Goal: Task Accomplishment & Management: Complete application form

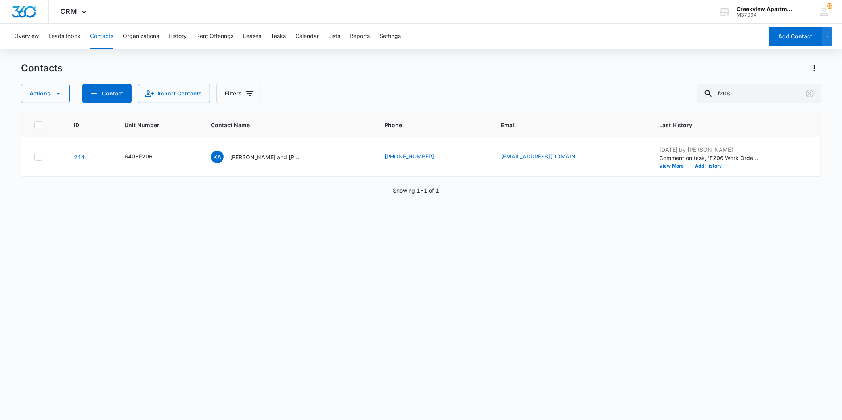
click at [96, 36] on button "Contacts" at bounding box center [101, 36] width 23 height 25
drag, startPoint x: 751, startPoint y: 94, endPoint x: 712, endPoint y: 99, distance: 39.5
click at [714, 98] on div "f206" at bounding box center [759, 93] width 124 height 19
type input "e307"
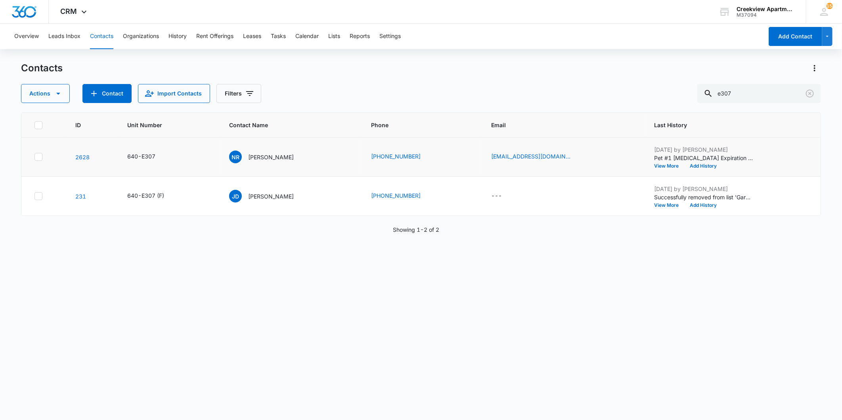
click at [281, 148] on td "NR [PERSON_NAME]" at bounding box center [291, 157] width 142 height 39
click at [275, 154] on p "[PERSON_NAME]" at bounding box center [271, 157] width 46 height 8
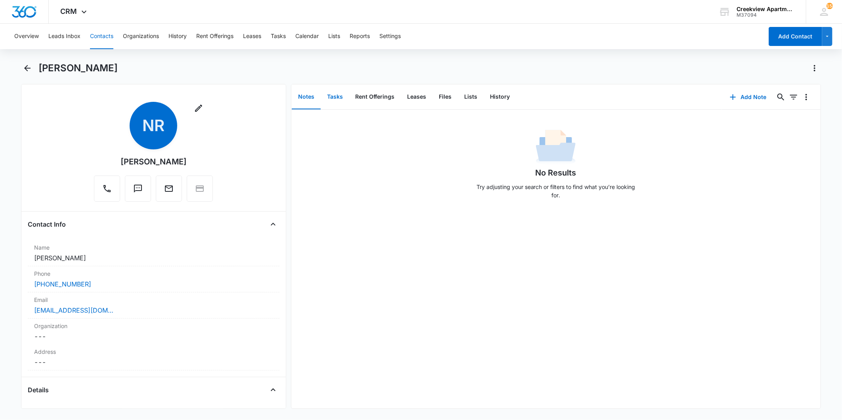
click at [334, 99] on button "Tasks" at bounding box center [335, 97] width 29 height 25
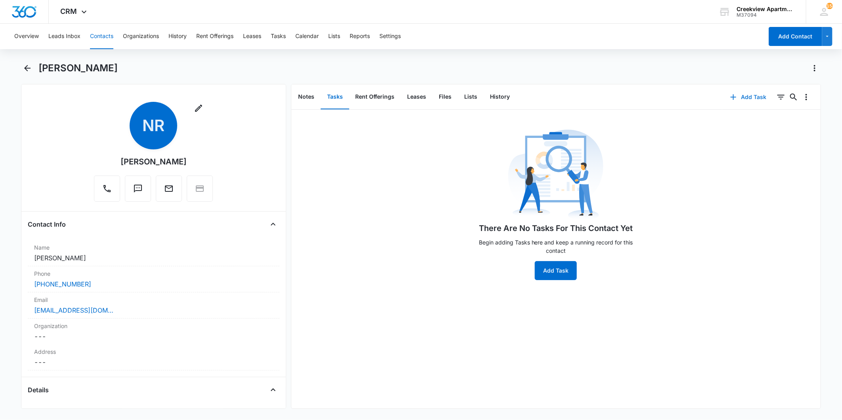
click at [734, 98] on button "Add Task" at bounding box center [748, 97] width 52 height 19
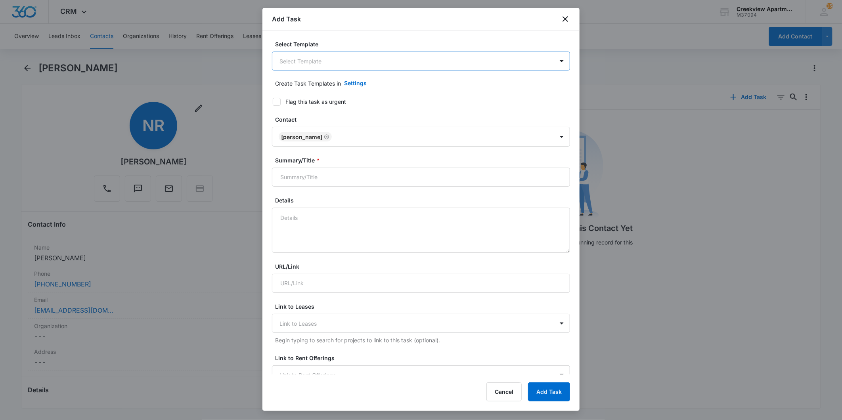
click at [321, 57] on body "CRM Apps Reputation Websites Forms CRM Email Social Content Ads Intelligence Fi…" at bounding box center [421, 210] width 842 height 420
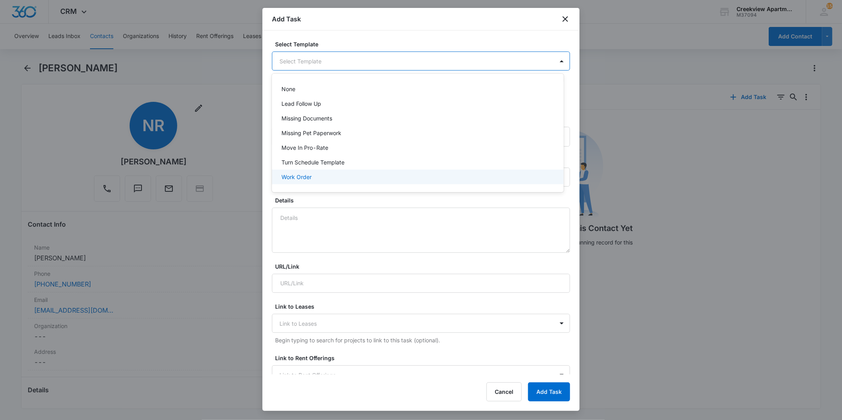
click at [310, 173] on p "Work Order" at bounding box center [296, 177] width 30 height 8
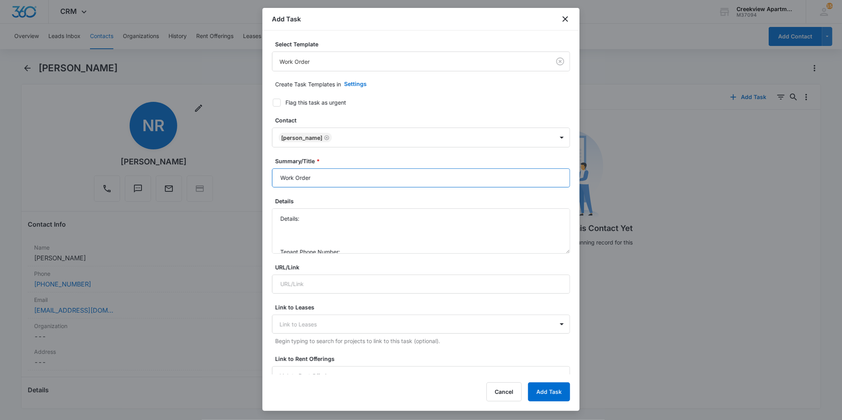
click at [283, 177] on input "Work Order" at bounding box center [421, 177] width 298 height 19
type input "E307 Work Order"
click at [322, 218] on textarea "Details: Tenant Phone Number: Call Before:" at bounding box center [421, 230] width 298 height 45
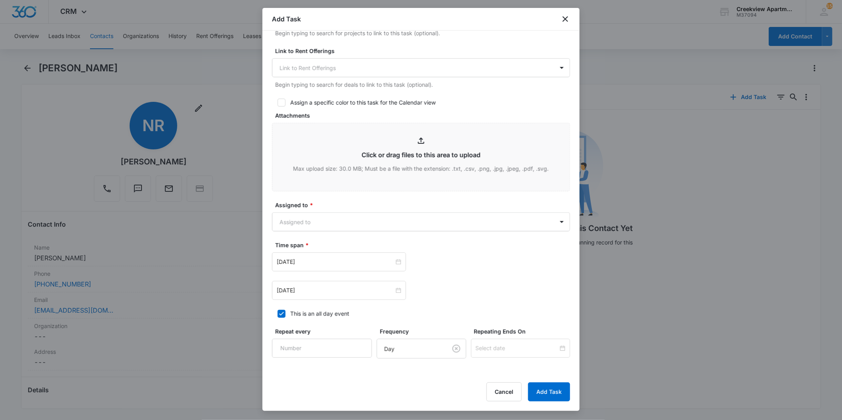
type textarea "Details: - install new blinds in bedroom - check out hole in 2nd bath vinyl - c…"
click at [378, 231] on form "Select Template Work Order Create Task Templates in Settings Flag this task as …" at bounding box center [421, 79] width 298 height 694
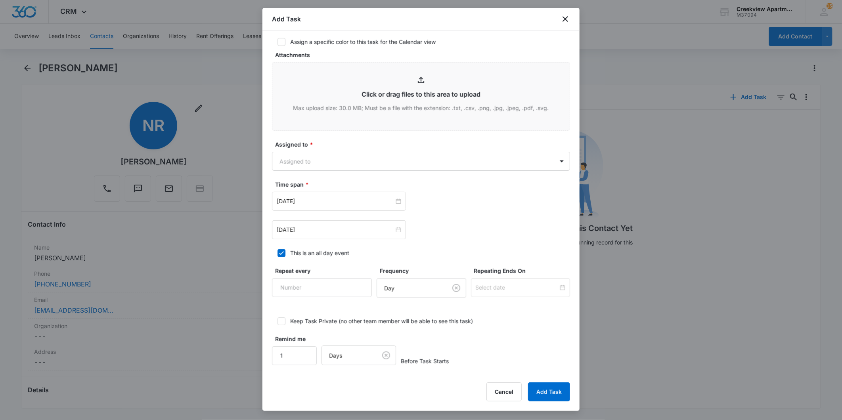
scroll to position [369, 0]
click at [382, 168] on form "Select Template Work Order Create Task Templates in Settings Flag this task as …" at bounding box center [421, 18] width 298 height 694
click at [388, 164] on body "CRM Apps Reputation Websites Forms CRM Email Social Content Ads Intelligence Fi…" at bounding box center [421, 210] width 842 height 420
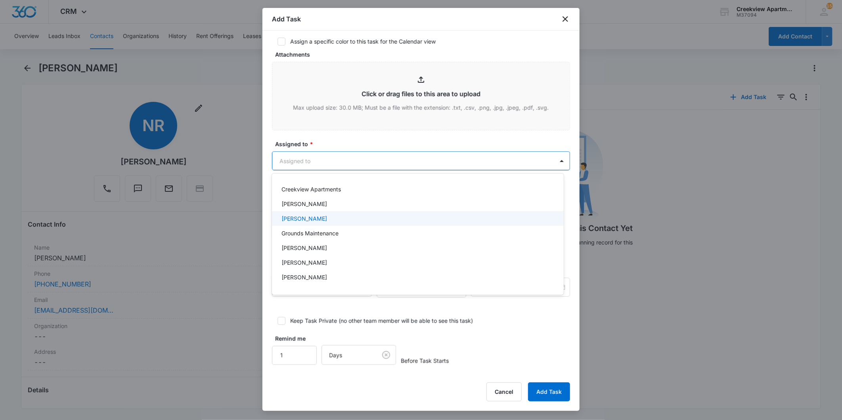
scroll to position [44, 0]
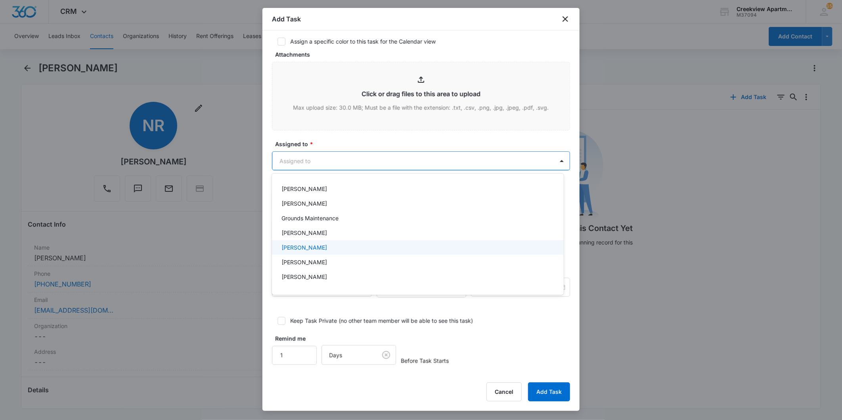
click at [322, 245] on div "[PERSON_NAME]" at bounding box center [416, 247] width 271 height 8
click at [363, 142] on div at bounding box center [421, 210] width 842 height 420
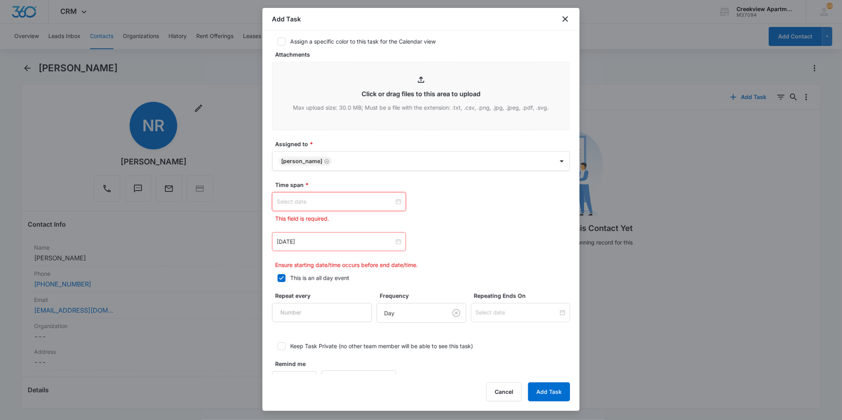
click at [362, 200] on input at bounding box center [335, 201] width 117 height 9
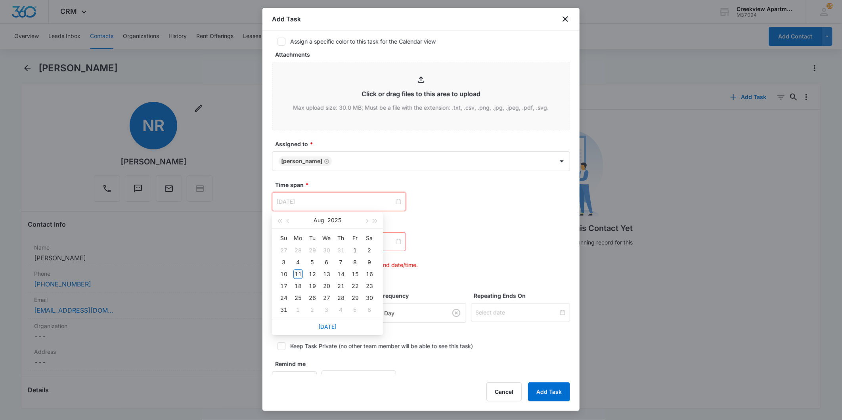
type input "[DATE]"
click at [300, 273] on div "11" at bounding box center [298, 274] width 10 height 10
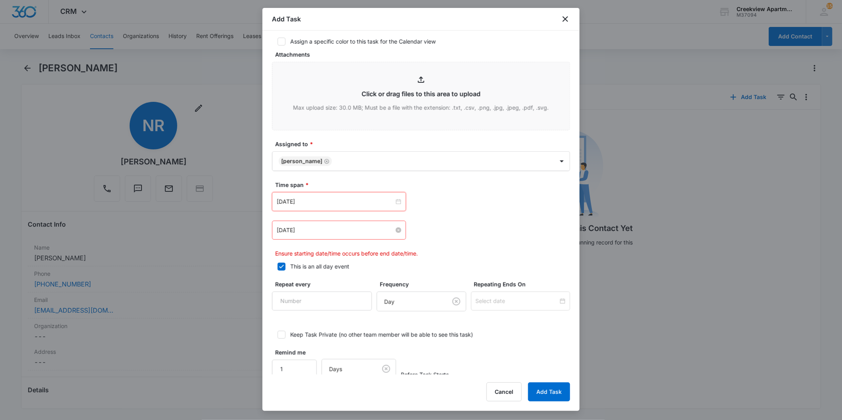
drag, startPoint x: 396, startPoint y: 231, endPoint x: 376, endPoint y: 232, distance: 19.9
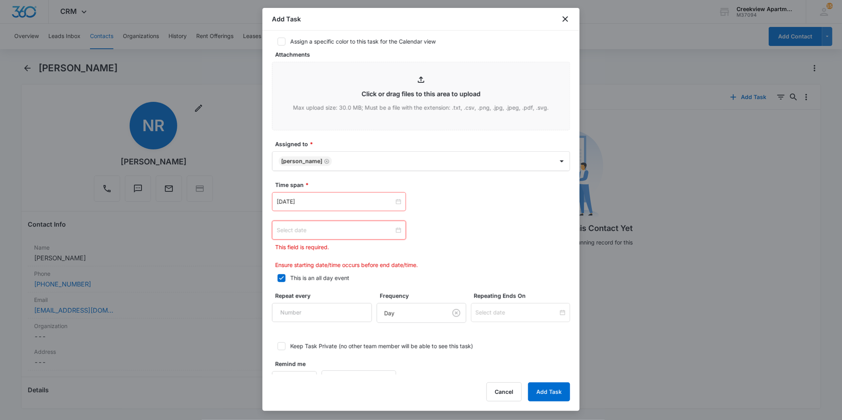
click at [369, 232] on input at bounding box center [335, 230] width 117 height 9
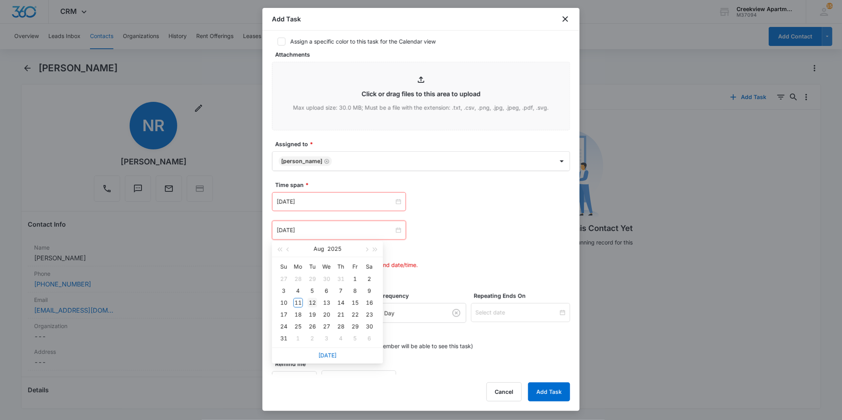
type input "[DATE]"
click at [311, 298] on div "12" at bounding box center [313, 303] width 10 height 10
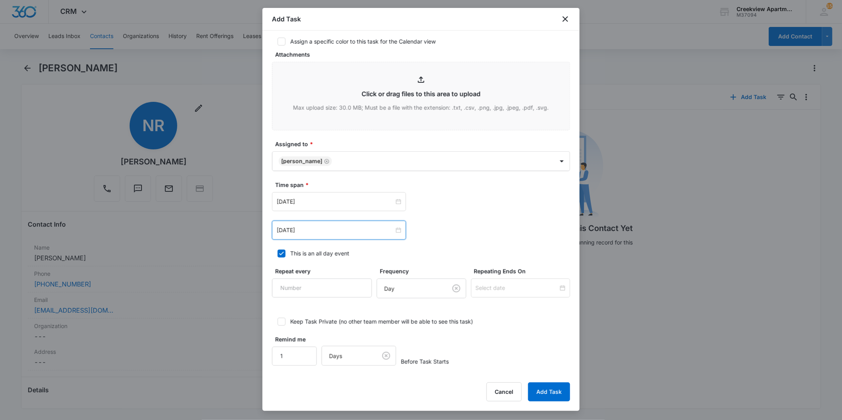
scroll to position [370, 0]
drag, startPoint x: 536, startPoint y: 388, endPoint x: 529, endPoint y: 386, distance: 6.9
click at [532, 387] on button "Add Task" at bounding box center [549, 391] width 42 height 19
